Goal: Task Accomplishment & Management: Complete application form

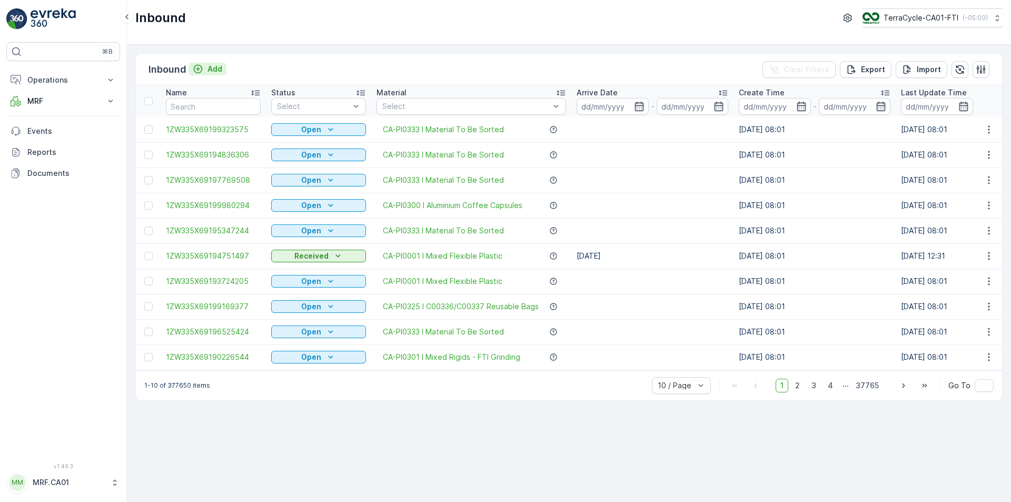
click at [220, 69] on p "Add" at bounding box center [214, 69] width 15 height 11
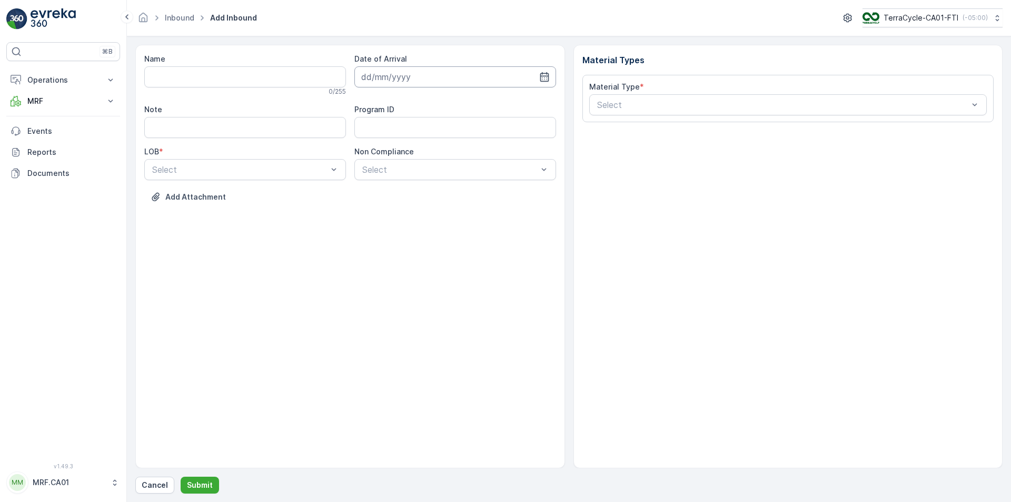
click at [543, 71] on input at bounding box center [455, 76] width 202 height 21
click at [453, 139] on div "4" at bounding box center [448, 143] width 17 height 17
type input "[DATE]"
click at [288, 132] on input "Note" at bounding box center [245, 127] width 202 height 21
type input "PUROLATOR cig waste"
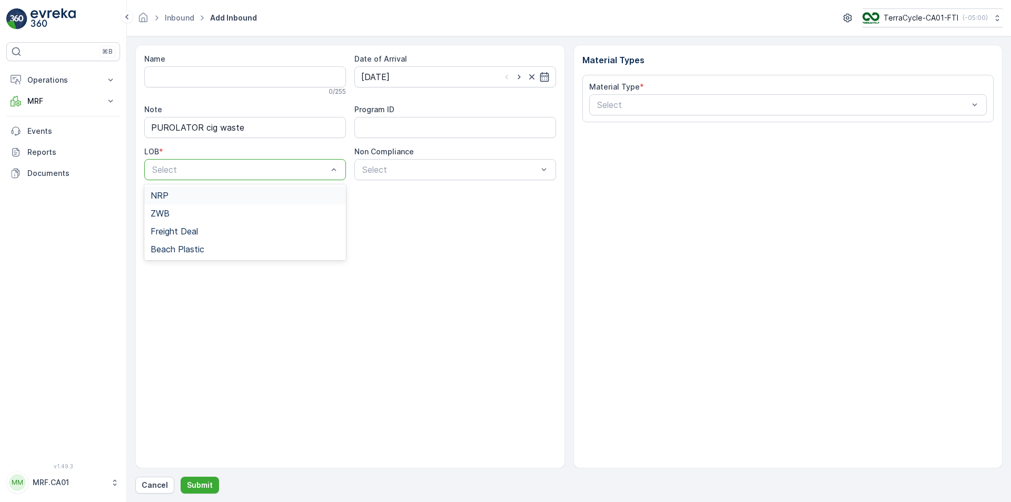
click at [316, 192] on div "NRP" at bounding box center [245, 195] width 189 height 9
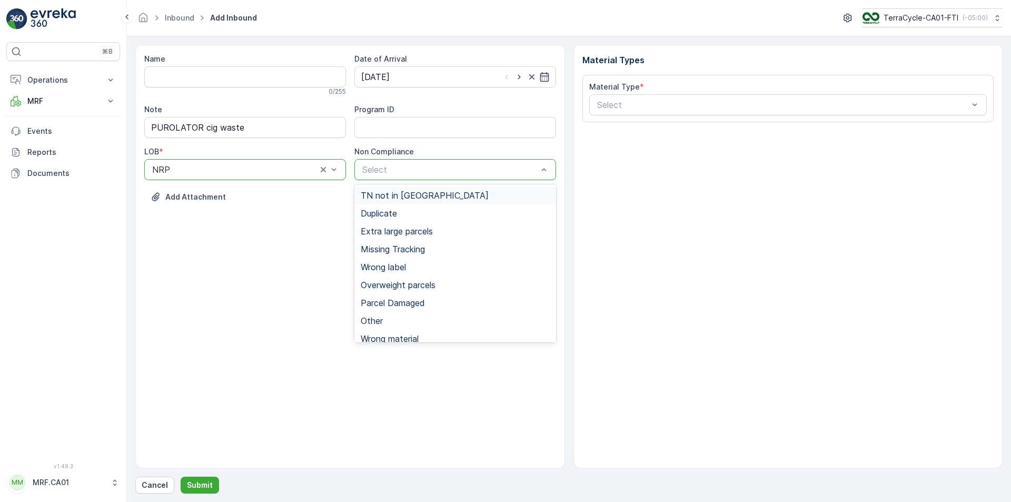
click at [417, 197] on span "TN not in [GEOGRAPHIC_DATA]" at bounding box center [425, 195] width 128 height 9
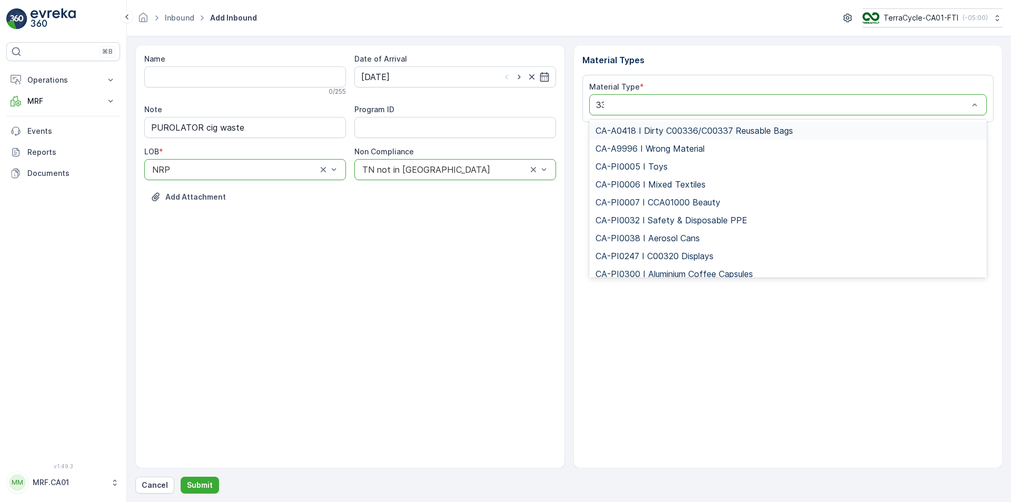
type input "333"
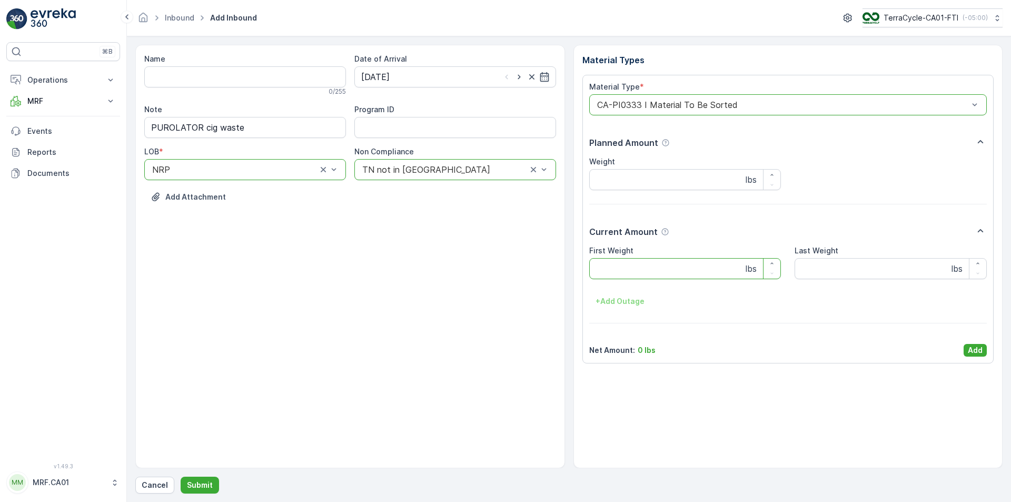
click at [667, 265] on Weight "First Weight" at bounding box center [685, 268] width 192 height 21
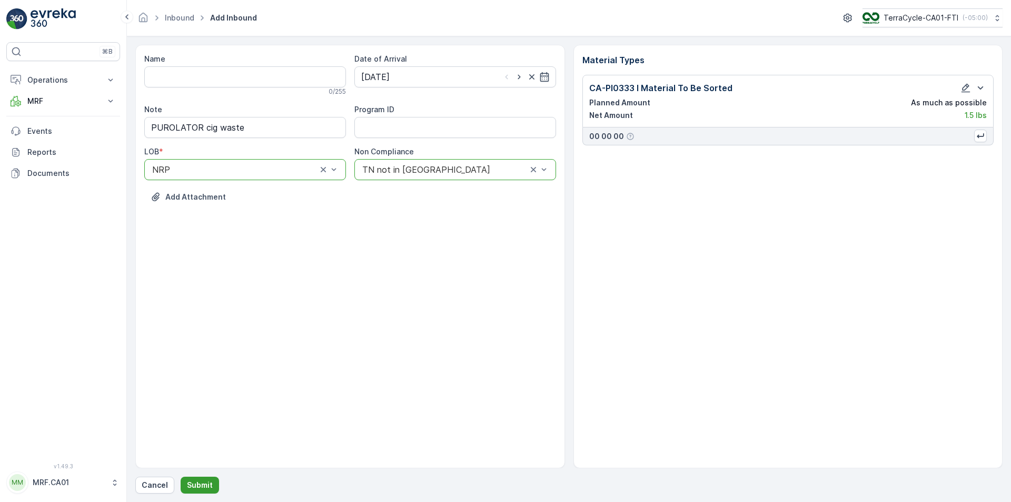
click at [205, 480] on p "Submit" at bounding box center [200, 485] width 26 height 11
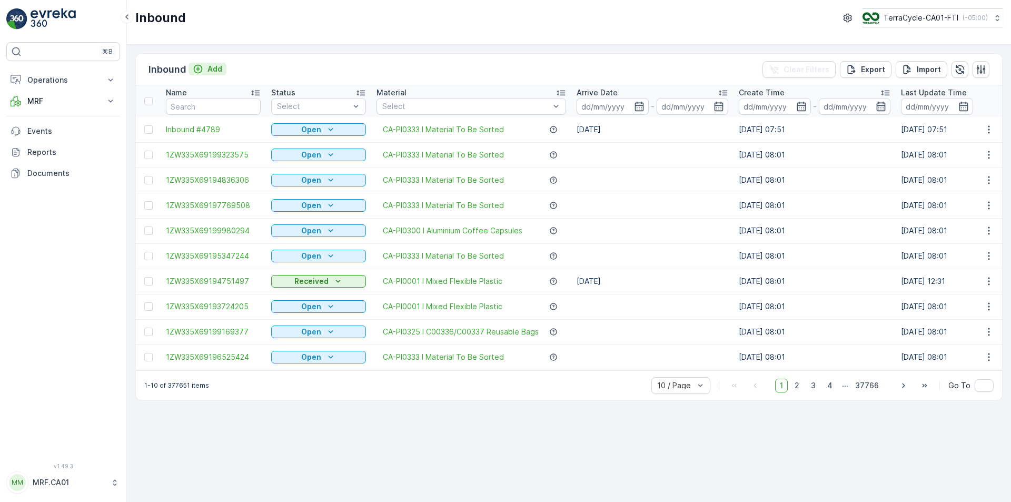
click at [218, 71] on p "Add" at bounding box center [214, 69] width 15 height 11
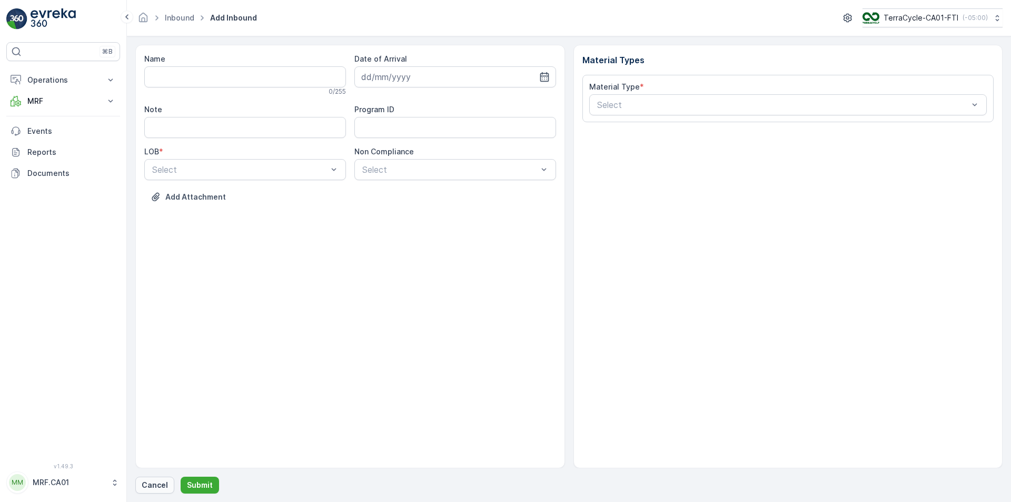
click at [165, 481] on p "Cancel" at bounding box center [155, 485] width 26 height 11
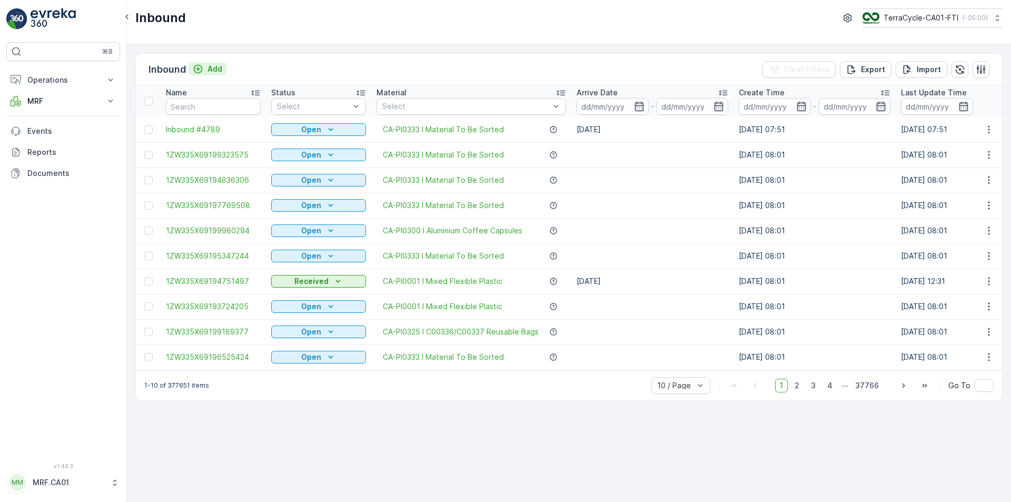
click at [203, 63] on button "Add" at bounding box center [207, 69] width 38 height 13
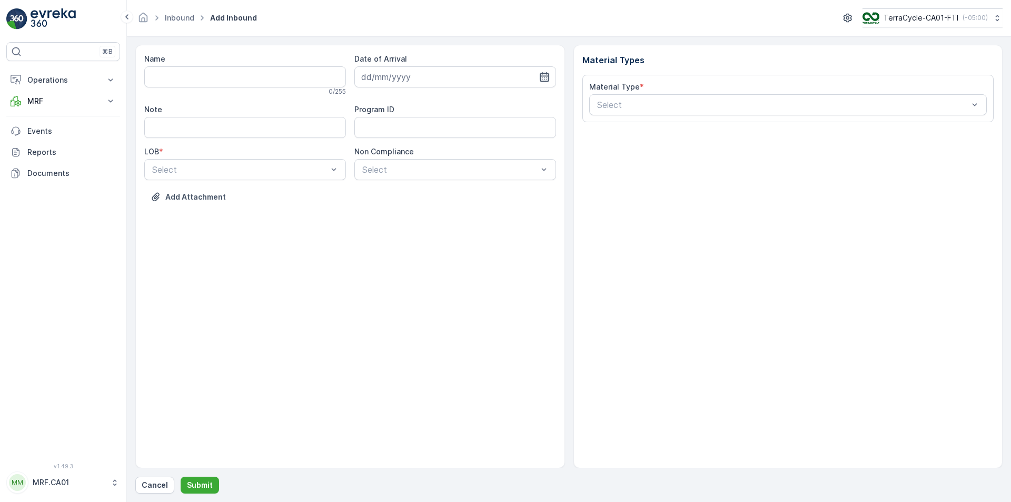
click at [540, 76] on icon "button" at bounding box center [544, 76] width 9 height 9
click at [446, 142] on div "4" at bounding box center [448, 143] width 17 height 17
type input "[DATE]"
click at [308, 129] on input "Note" at bounding box center [245, 127] width 202 height 21
type input "FEDEX"
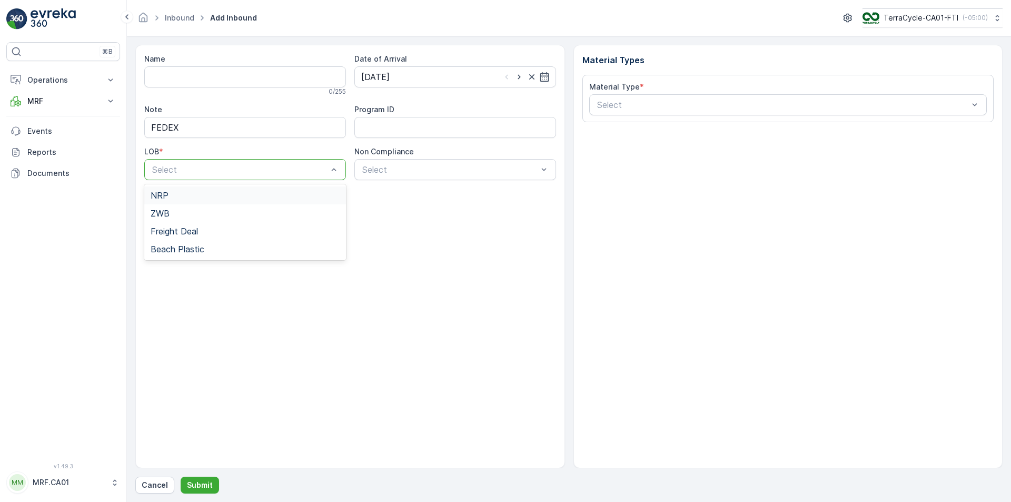
click at [294, 197] on div "NRP" at bounding box center [245, 195] width 189 height 9
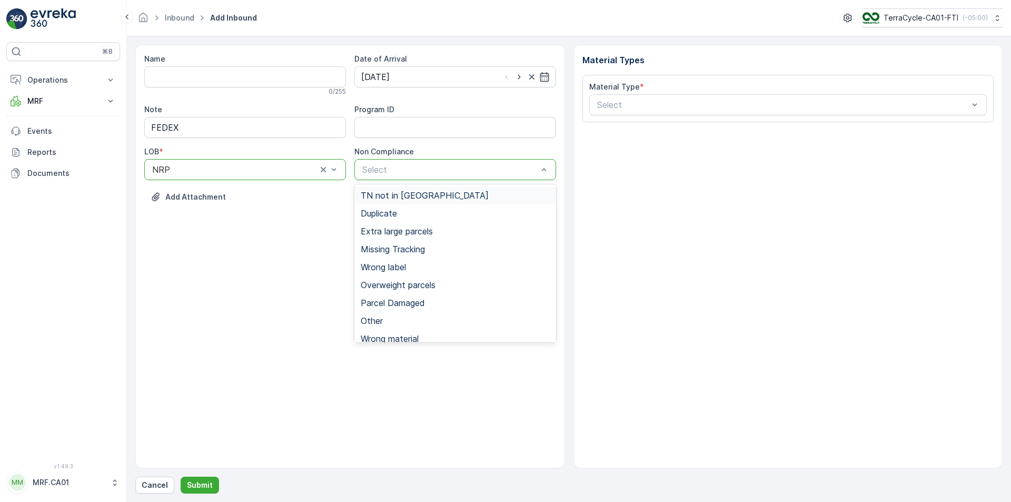
click at [404, 191] on span "TN not in [GEOGRAPHIC_DATA]" at bounding box center [425, 195] width 128 height 9
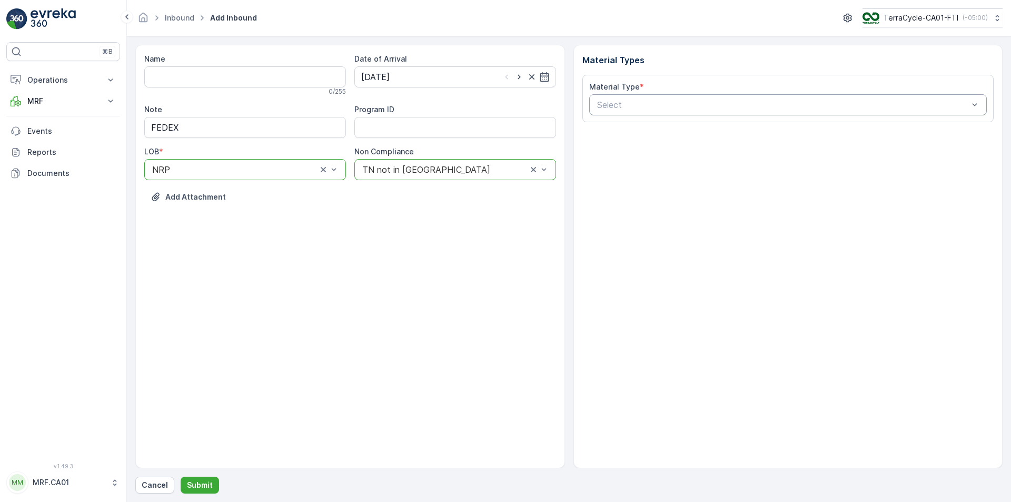
click at [693, 112] on div "Select" at bounding box center [788, 104] width 398 height 21
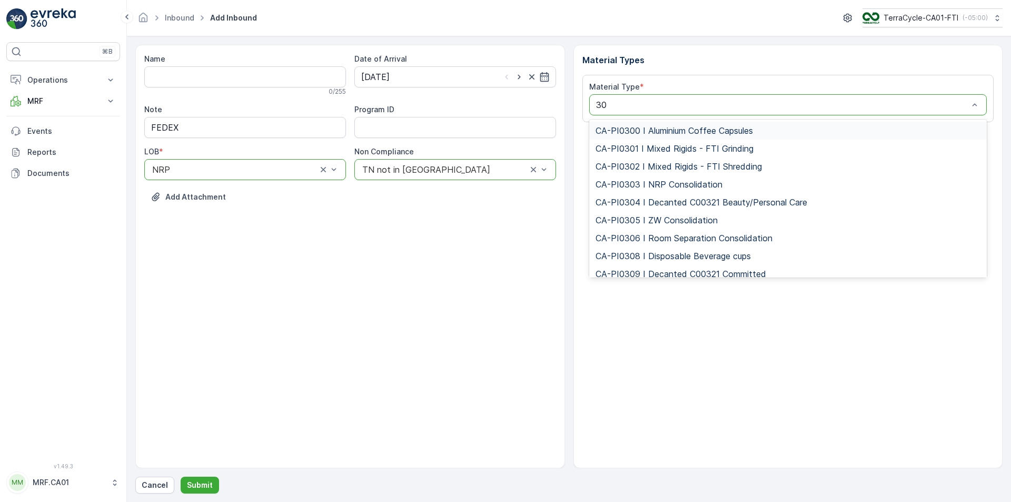
type input "302"
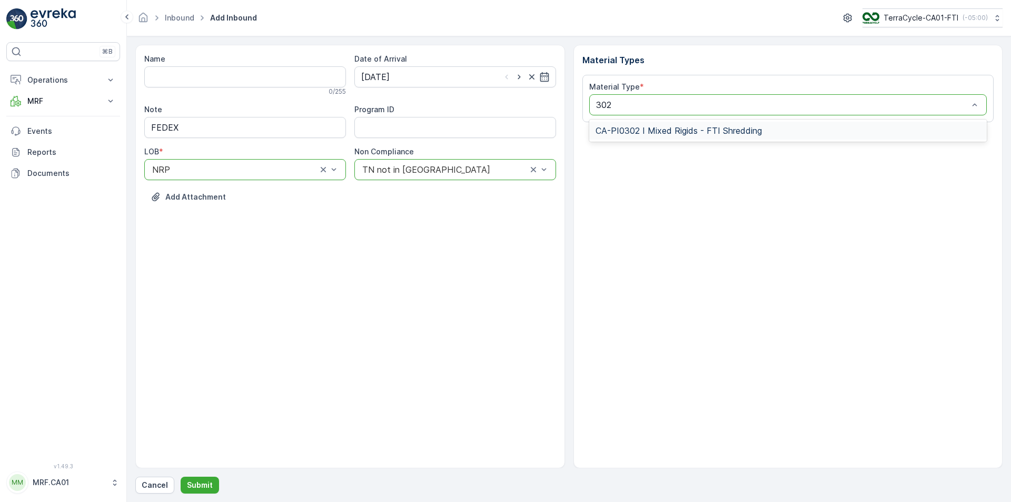
click at [680, 129] on span "CA-PI0302 I Mixed Rigids - FTI Shredding" at bounding box center [678, 130] width 166 height 9
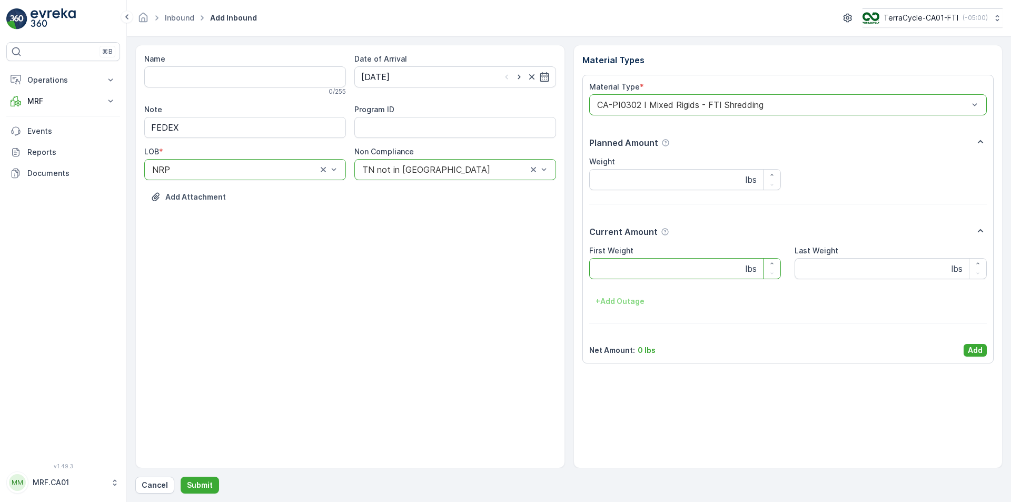
click at [681, 268] on Weight "First Weight" at bounding box center [685, 268] width 192 height 21
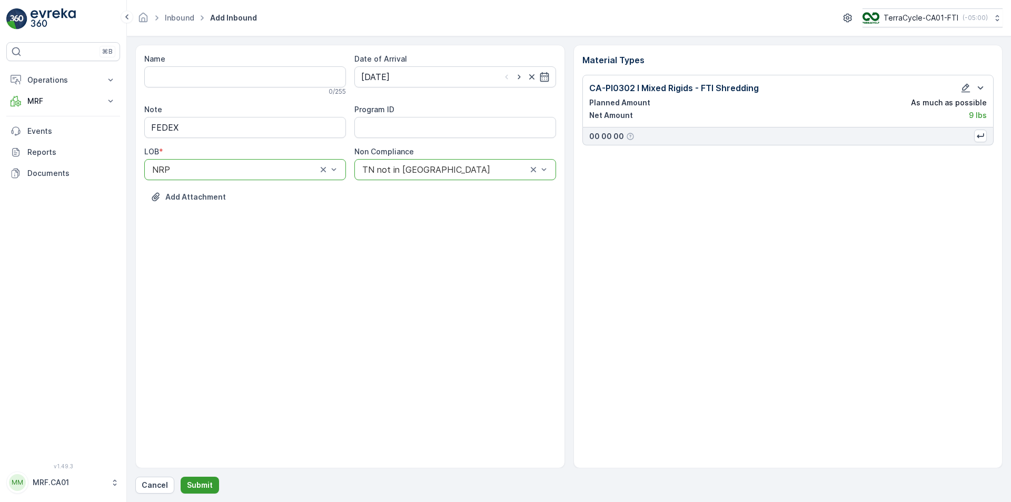
click at [195, 482] on p "Submit" at bounding box center [200, 485] width 26 height 11
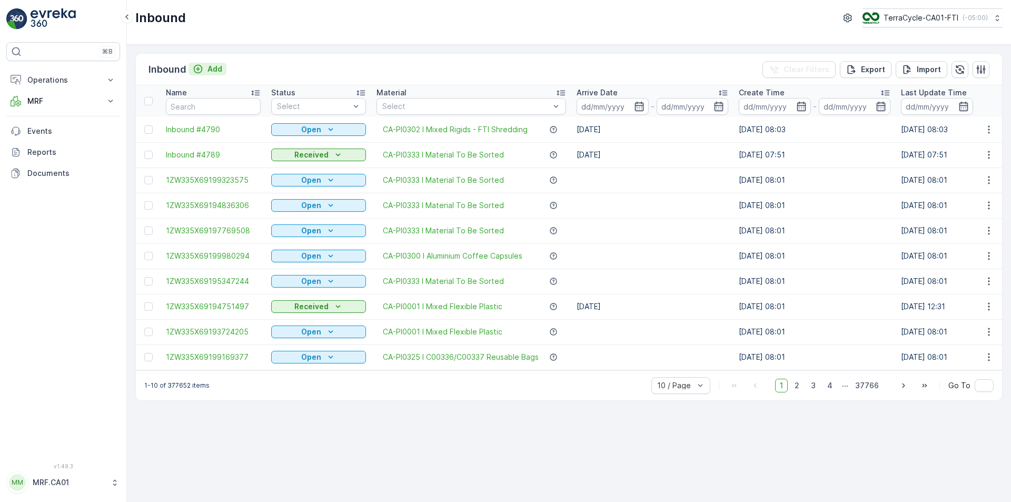
click at [208, 72] on p "Add" at bounding box center [214, 69] width 15 height 11
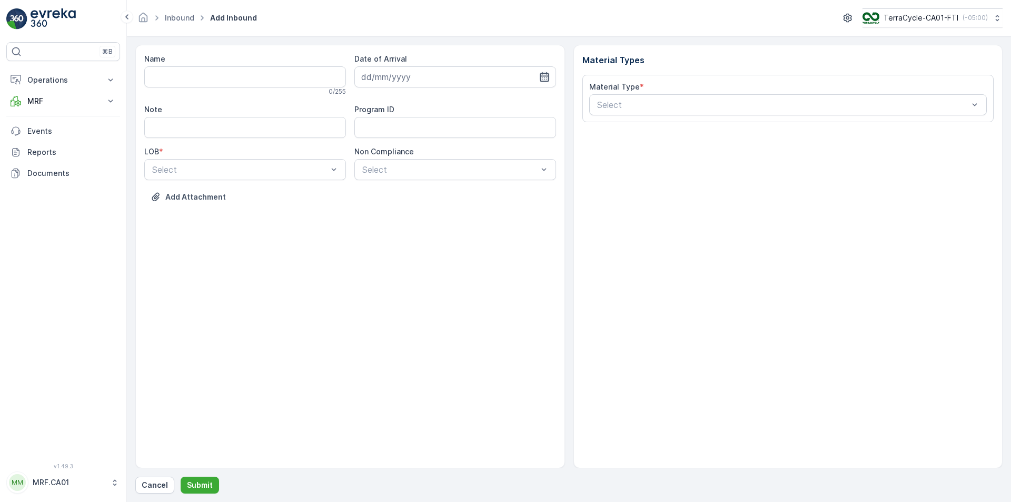
click at [543, 76] on icon "button" at bounding box center [544, 76] width 9 height 9
click at [452, 144] on div "4" at bounding box center [448, 143] width 17 height 17
type input "[DATE]"
click at [245, 126] on input "Note" at bounding box center [245, 127] width 202 height 21
type input "FEDEX"
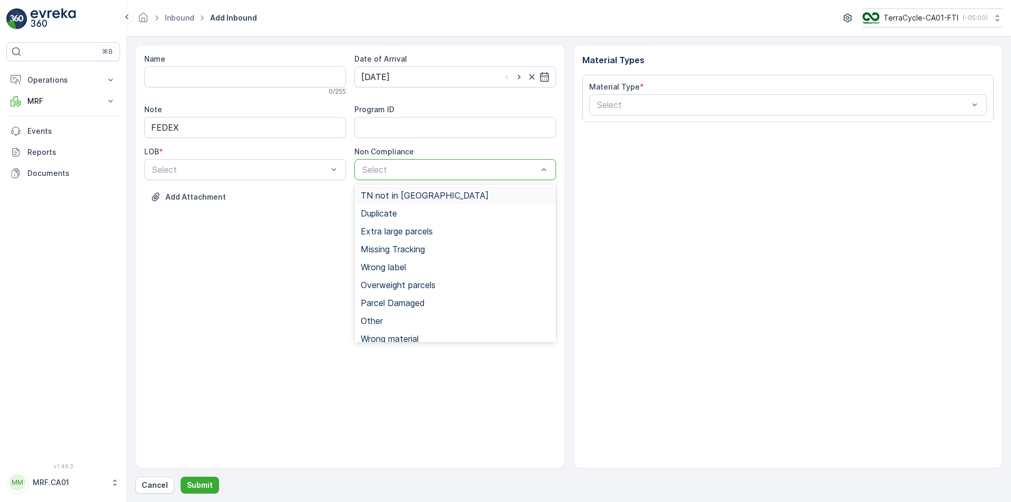
click at [449, 196] on div "TN not in [GEOGRAPHIC_DATA]" at bounding box center [455, 195] width 189 height 9
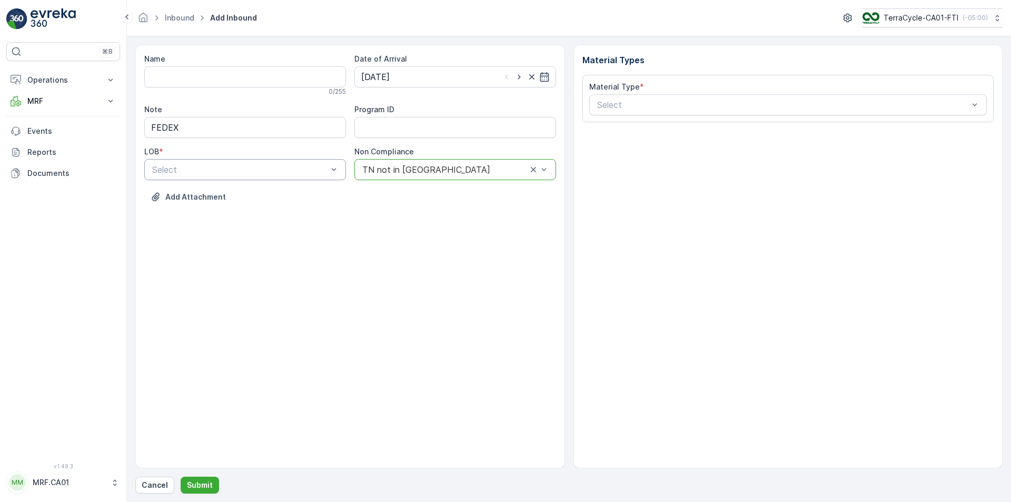
click at [312, 176] on div "Select" at bounding box center [245, 169] width 202 height 21
click at [310, 194] on div "NRP" at bounding box center [245, 195] width 189 height 9
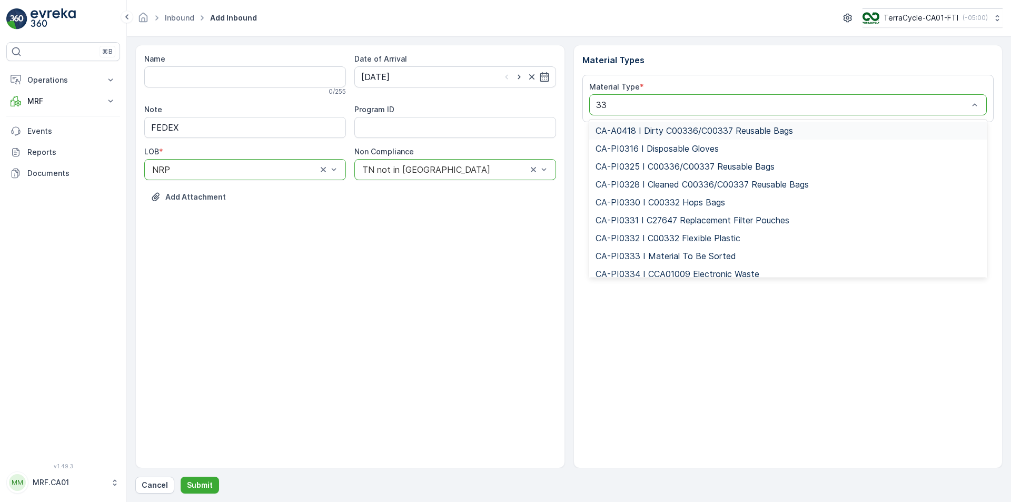
type input "333"
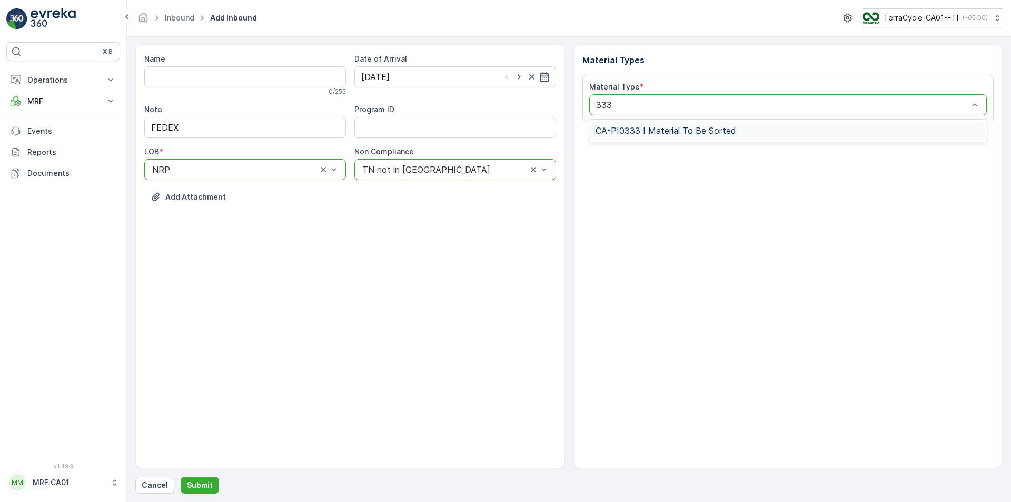
click at [661, 129] on span "CA-PI0333 I Material To Be Sorted" at bounding box center [665, 130] width 141 height 9
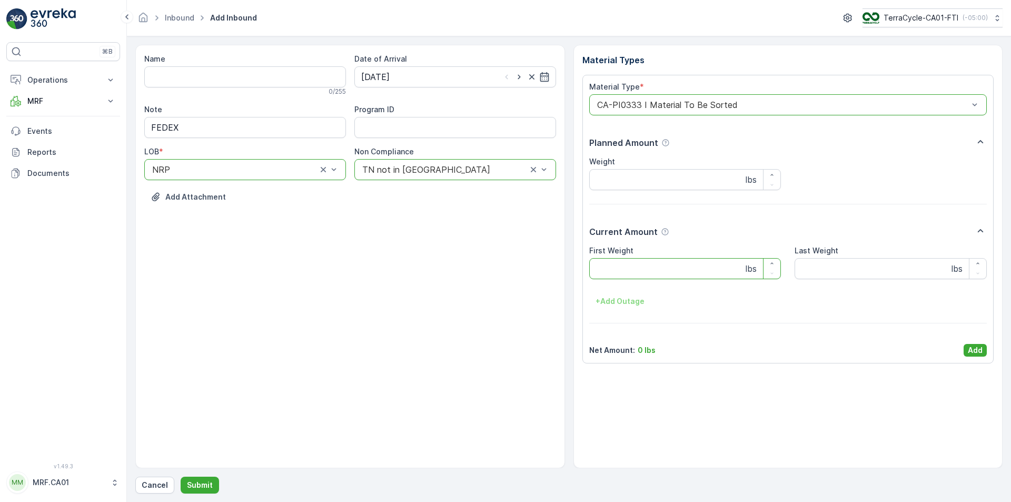
click at [653, 269] on Weight "First Weight" at bounding box center [685, 268] width 192 height 21
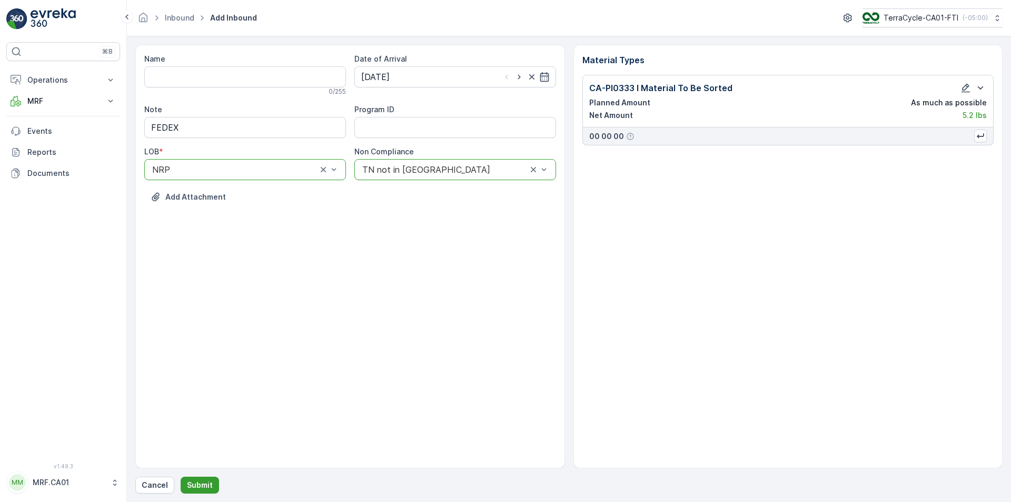
click at [192, 483] on p "Submit" at bounding box center [200, 485] width 26 height 11
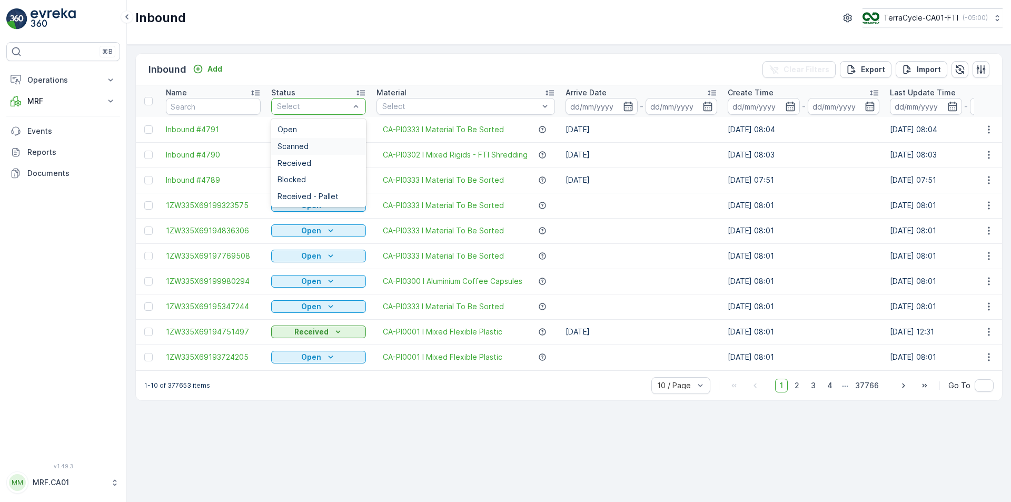
click at [318, 150] on div "Scanned" at bounding box center [318, 146] width 82 height 8
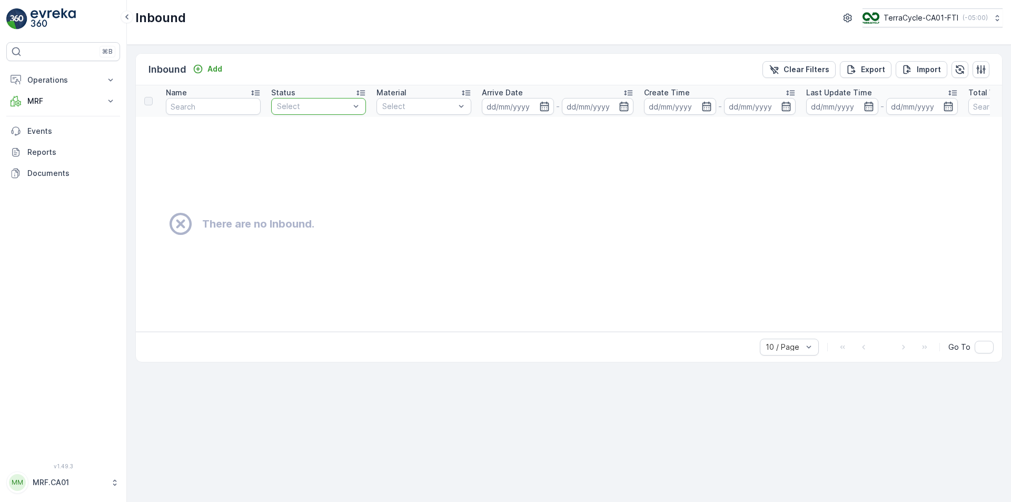
click at [363, 69] on div "Inbound Add Clear Filters Export Import" at bounding box center [569, 70] width 866 height 32
